Goal: Task Accomplishment & Management: Complete application form

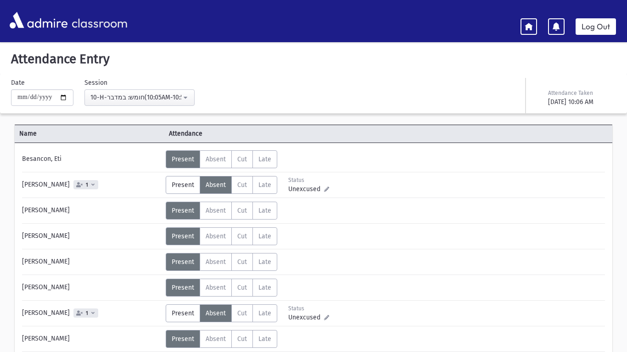
select select "*****"
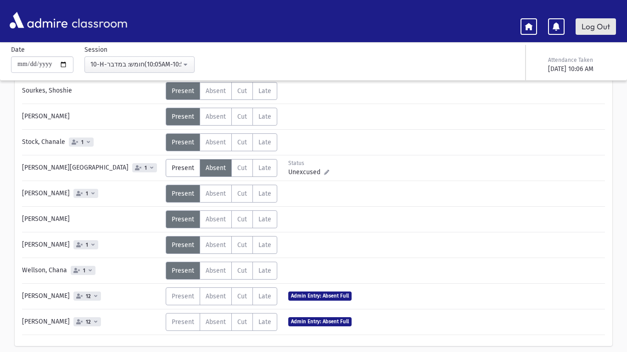
click at [583, 26] on link "Log Out" at bounding box center [595, 26] width 40 height 17
click at [587, 28] on link "Log Out" at bounding box center [595, 26] width 40 height 17
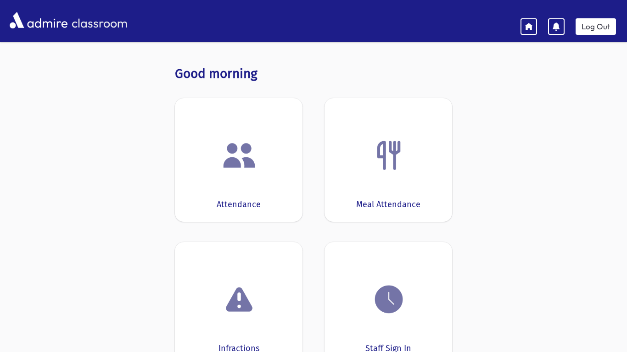
click at [224, 166] on img at bounding box center [239, 155] width 35 height 35
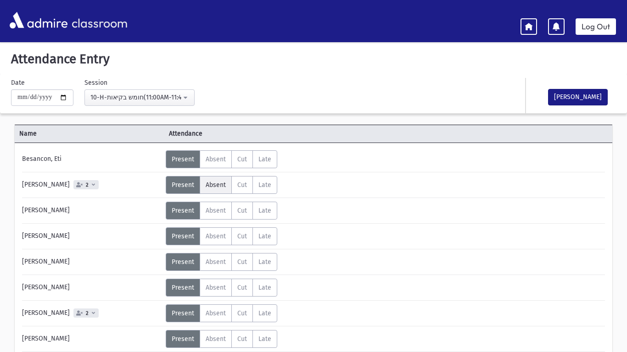
click at [226, 184] on label "Absent A" at bounding box center [216, 185] width 32 height 18
click at [219, 318] on label "Absent A" at bounding box center [216, 314] width 32 height 18
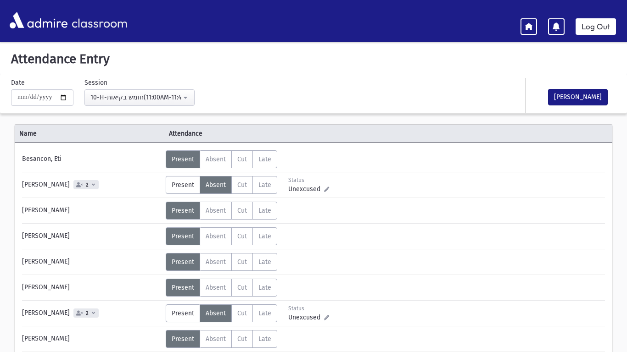
click at [625, 187] on html "**********" at bounding box center [313, 176] width 627 height 352
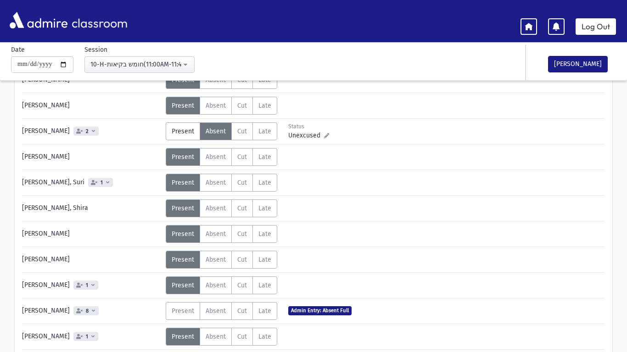
scroll to position [184, 0]
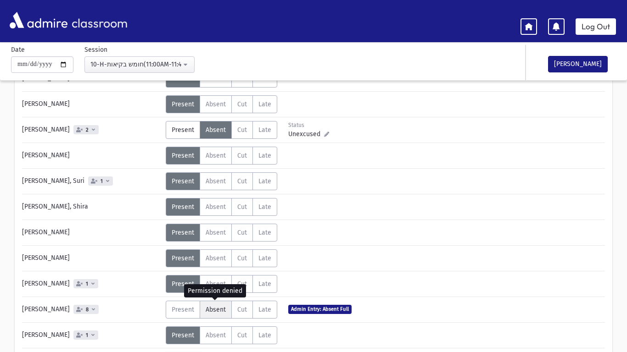
click at [218, 310] on span "Absent" at bounding box center [216, 310] width 20 height 8
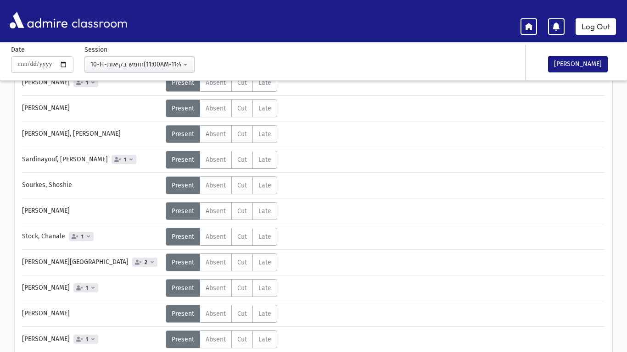
scroll to position [446, 0]
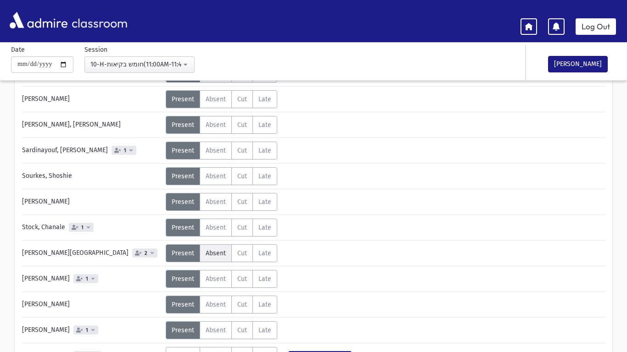
click at [222, 261] on div "Besancon, Eti Status Unexcused Admin: Present P Absent A Cut C Late L Status 2 P" at bounding box center [313, 50] width 583 height 690
click at [222, 259] on label "Absent A" at bounding box center [216, 254] width 32 height 18
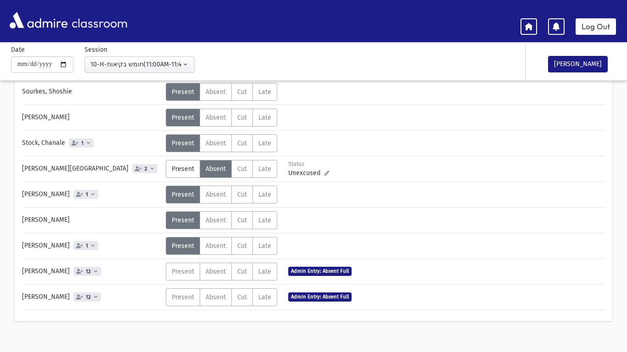
scroll to position [540, 0]
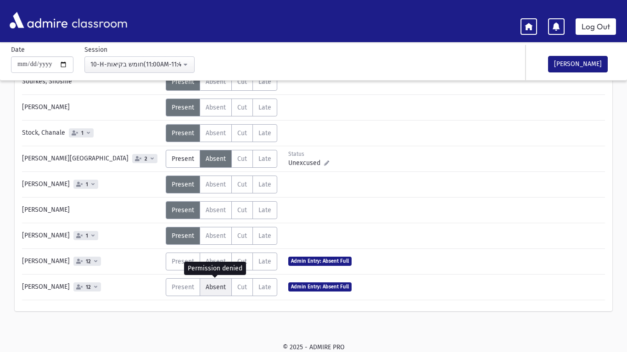
click at [222, 293] on label "Absent A" at bounding box center [216, 288] width 32 height 18
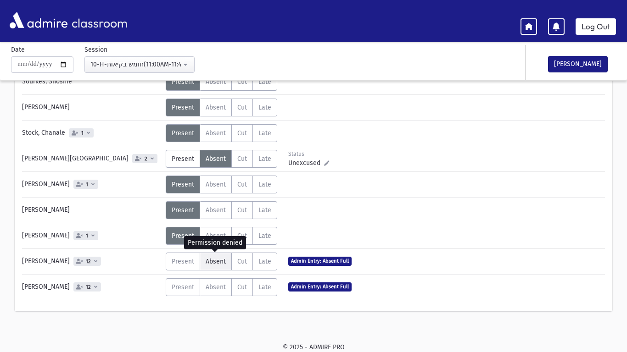
click at [217, 262] on span "Absent" at bounding box center [216, 262] width 20 height 8
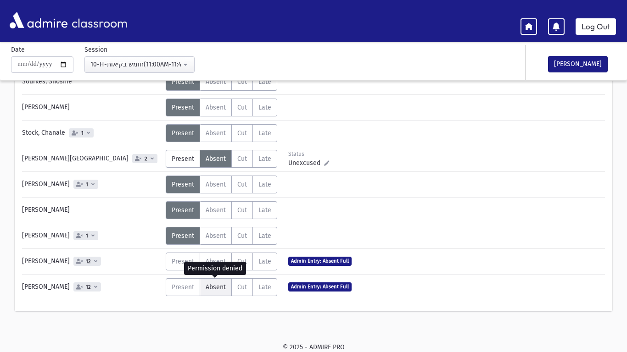
click at [221, 283] on label "Absent A" at bounding box center [216, 288] width 32 height 18
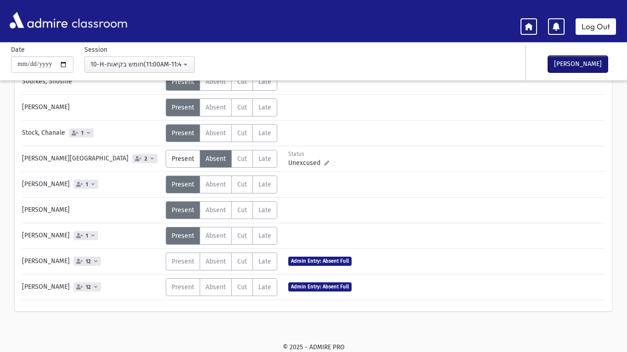
click at [579, 60] on button "[PERSON_NAME]" at bounding box center [578, 64] width 60 height 17
click at [601, 26] on link "Log Out" at bounding box center [595, 26] width 40 height 17
